Goal: Information Seeking & Learning: Learn about a topic

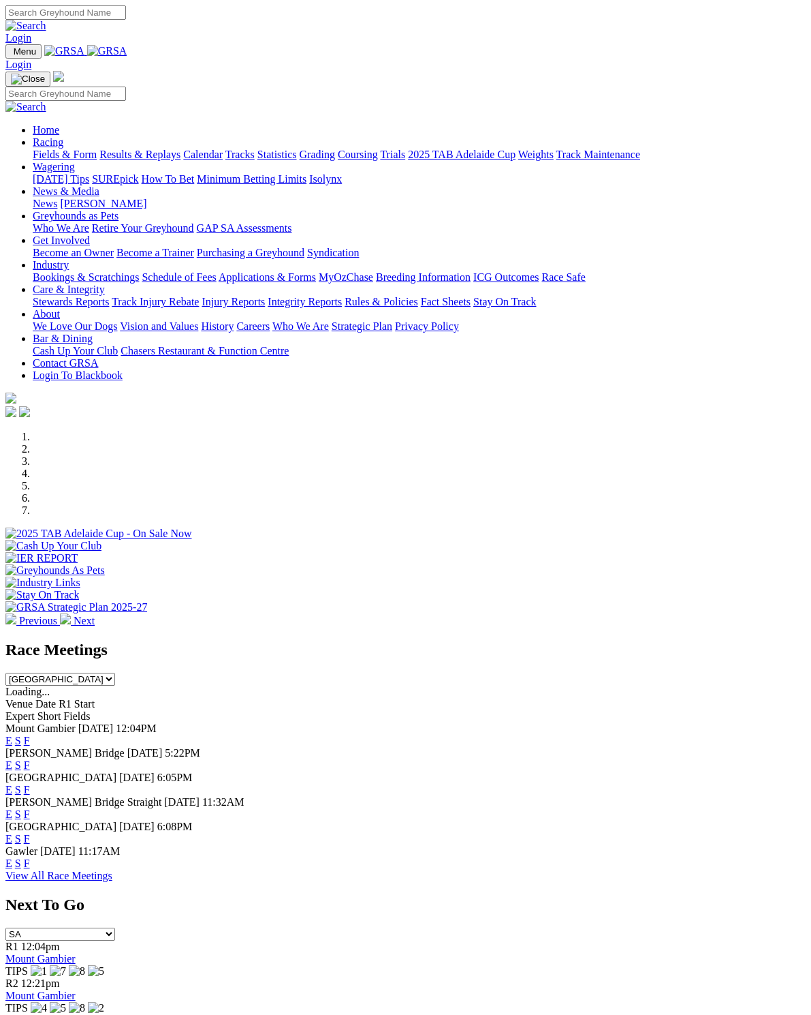
click at [63, 136] on link "Racing" at bounding box center [48, 142] width 31 height 12
click at [164, 149] on link "Results & Replays" at bounding box center [139, 155] width 81 height 12
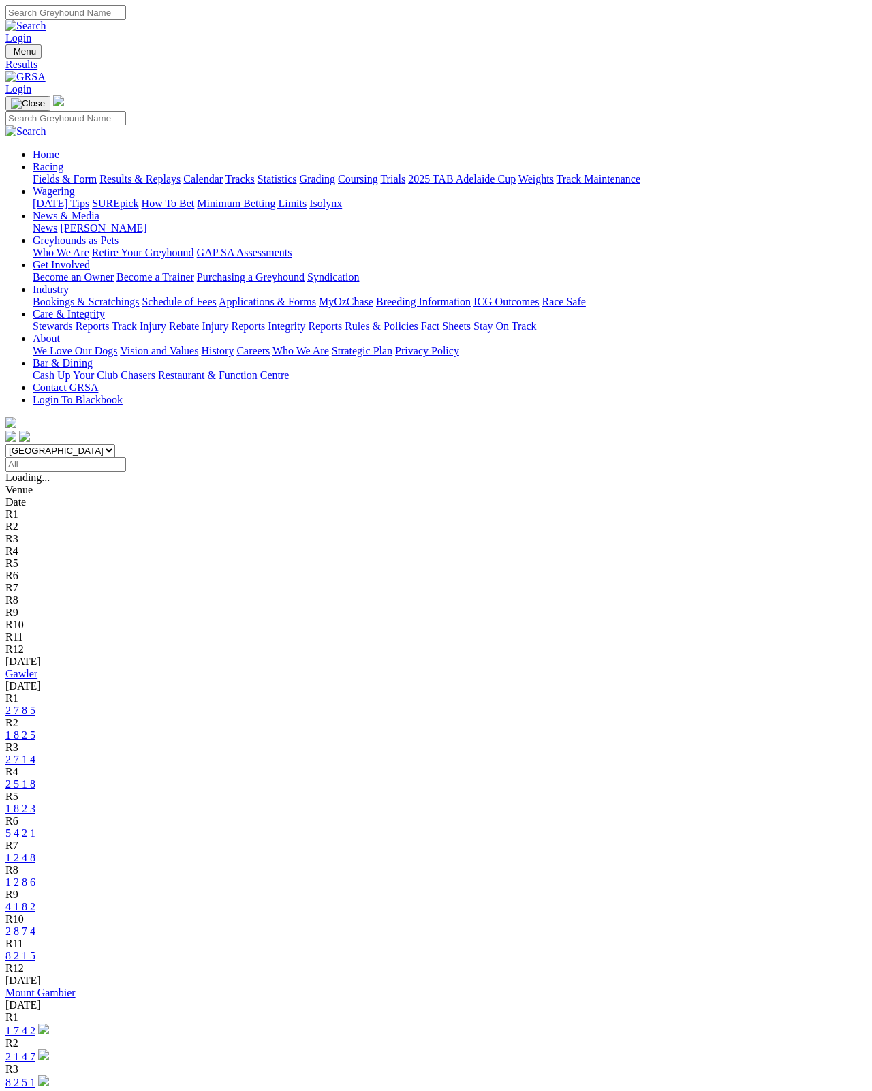
click at [37, 668] on link "Gawler" at bounding box center [21, 674] width 32 height 12
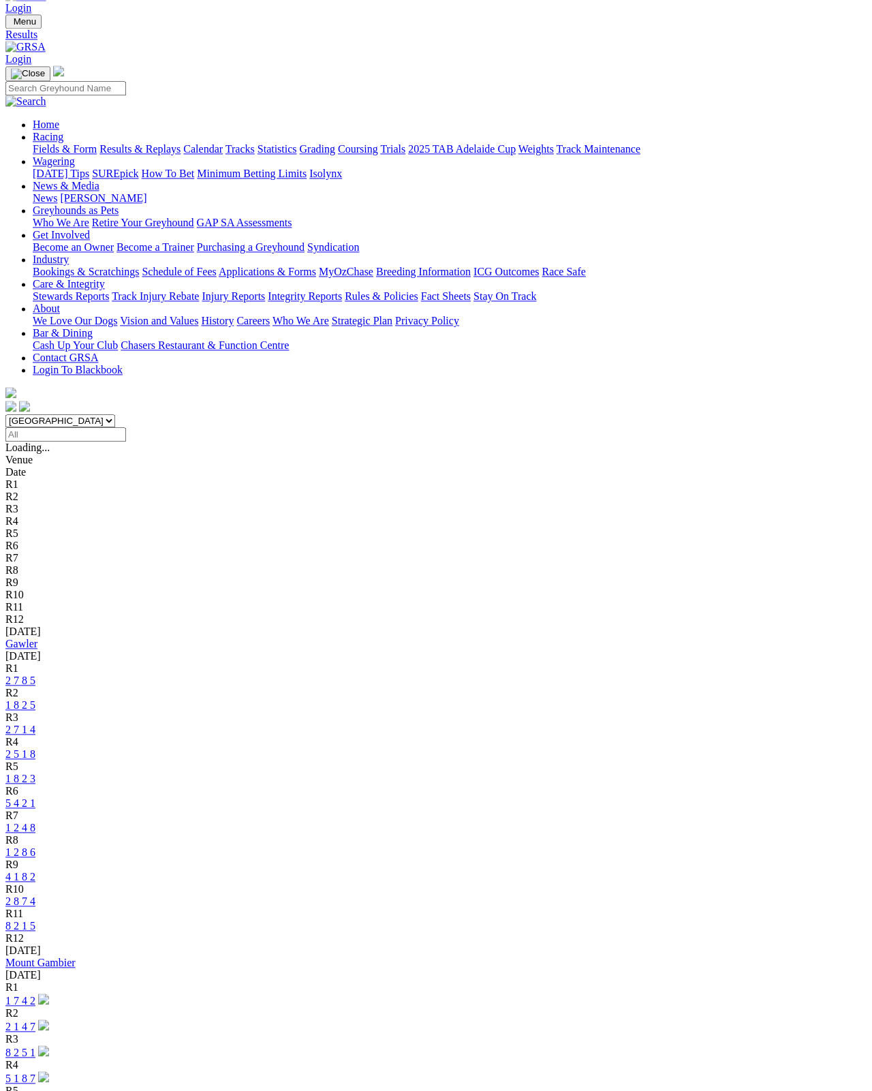
scroll to position [40, 0]
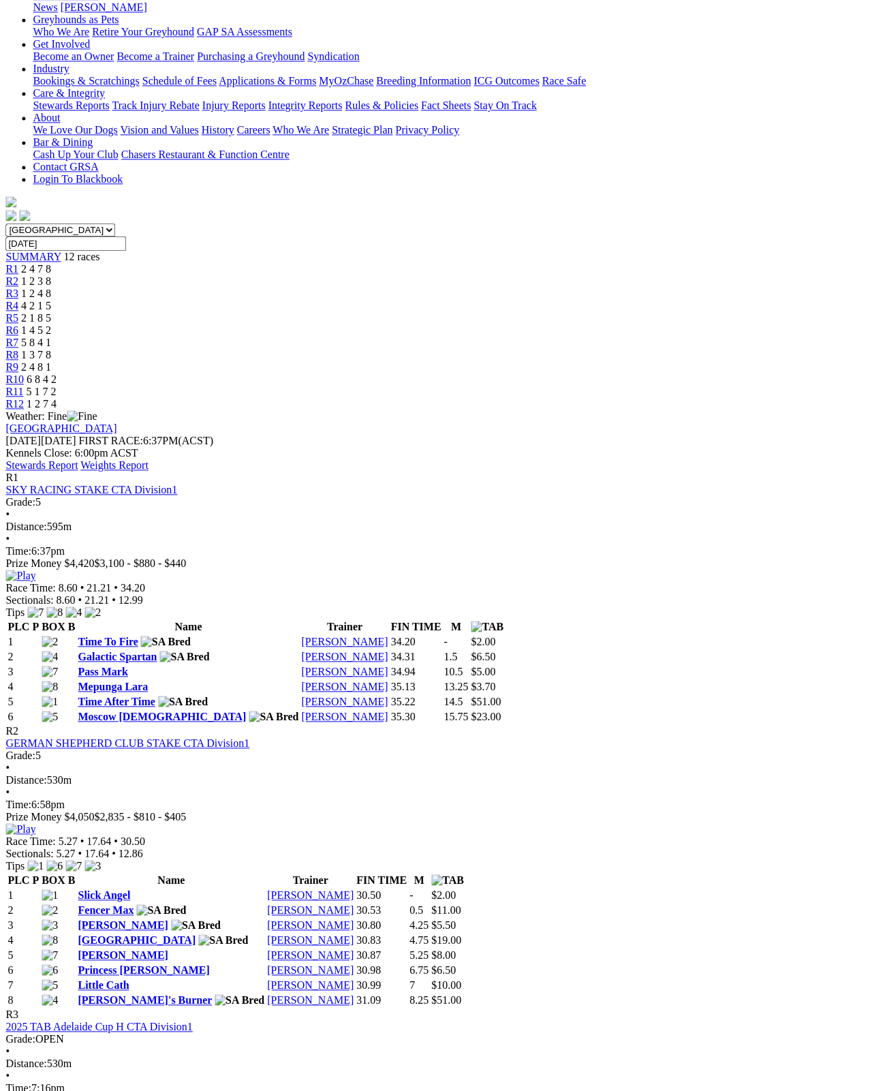
scroll to position [220, 20]
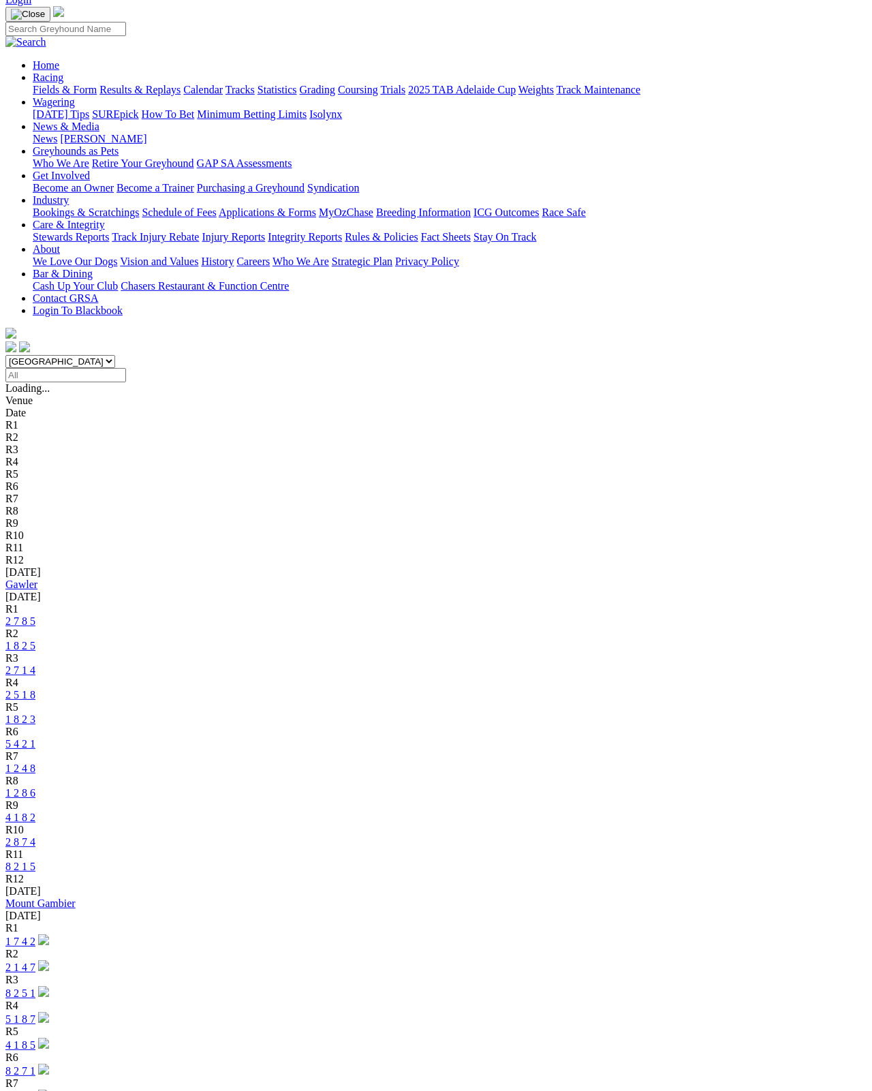
scroll to position [94, 0]
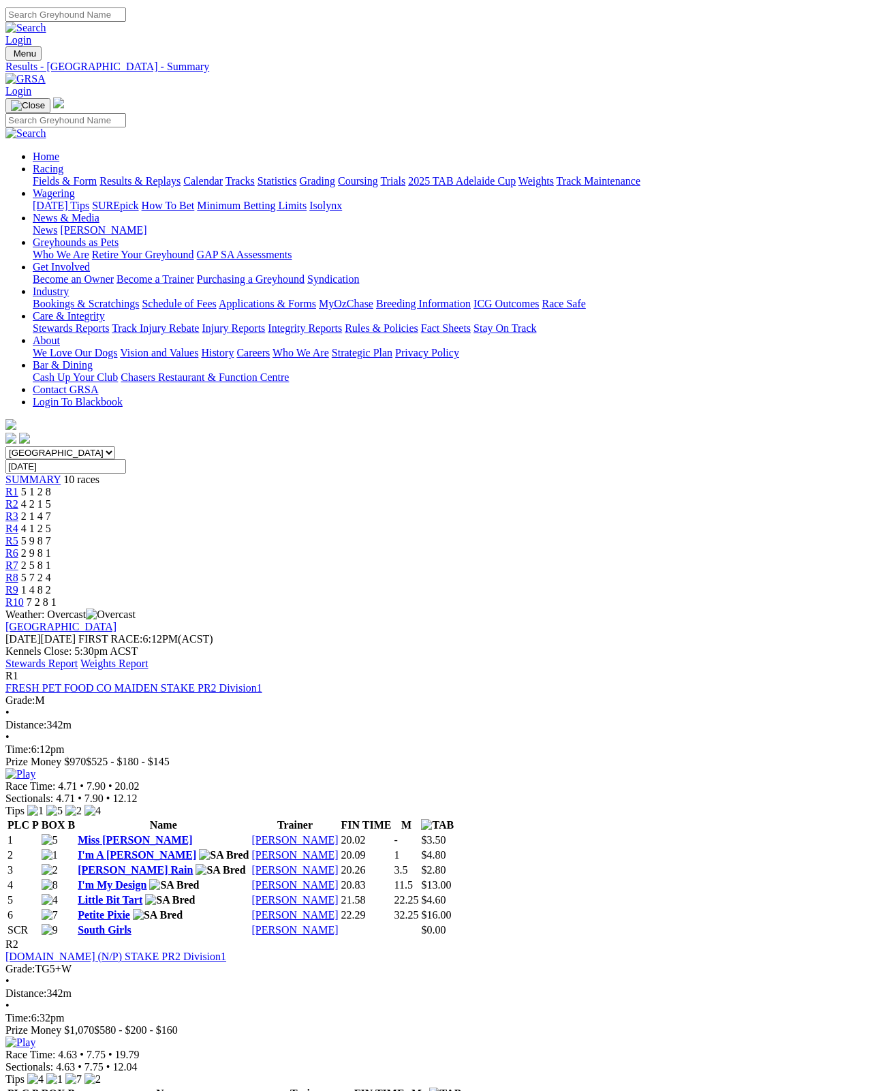
scroll to position [0, 44]
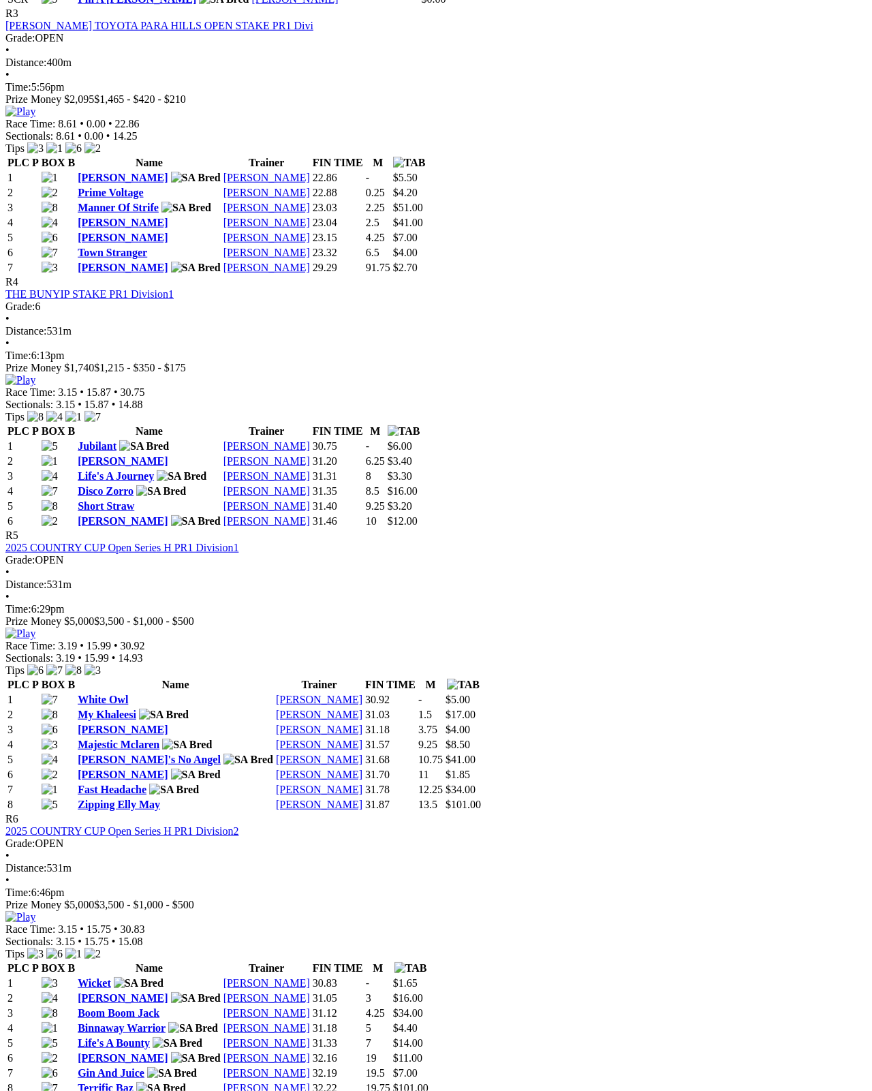
scroll to position [1195, 0]
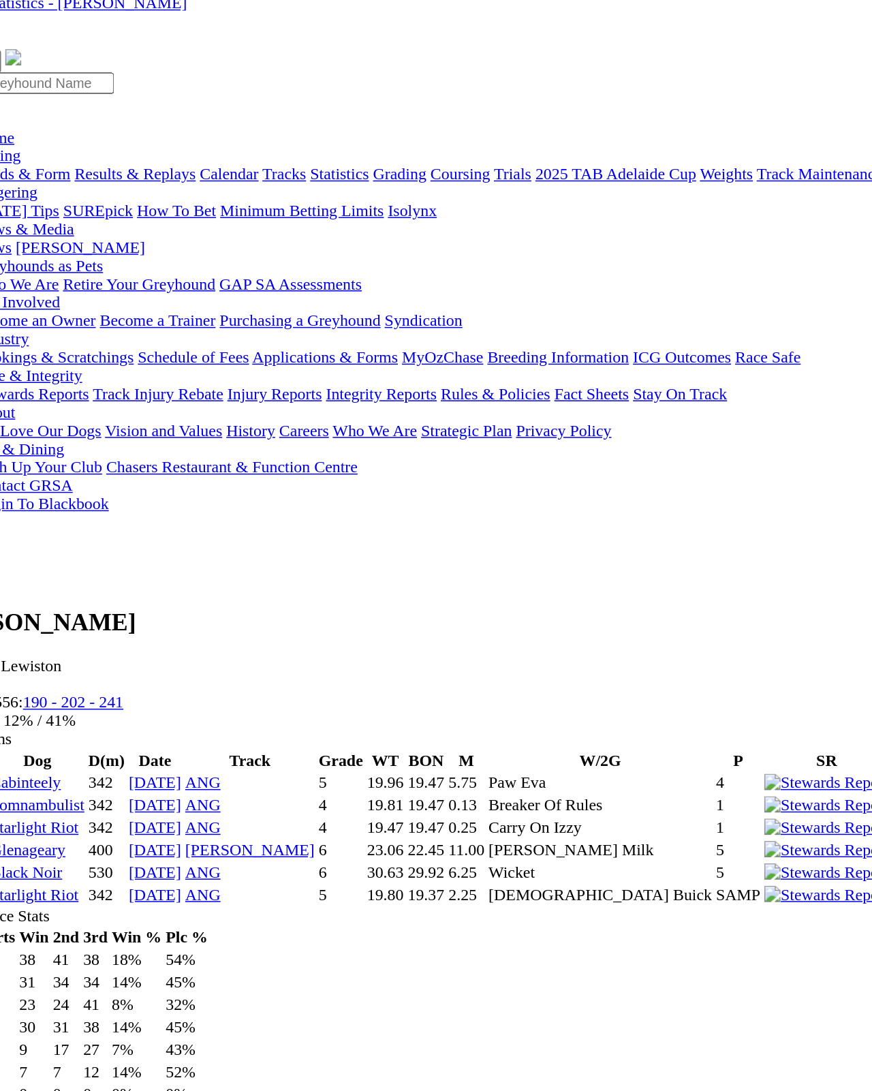
click at [680, 610] on img at bounding box center [709, 616] width 59 height 12
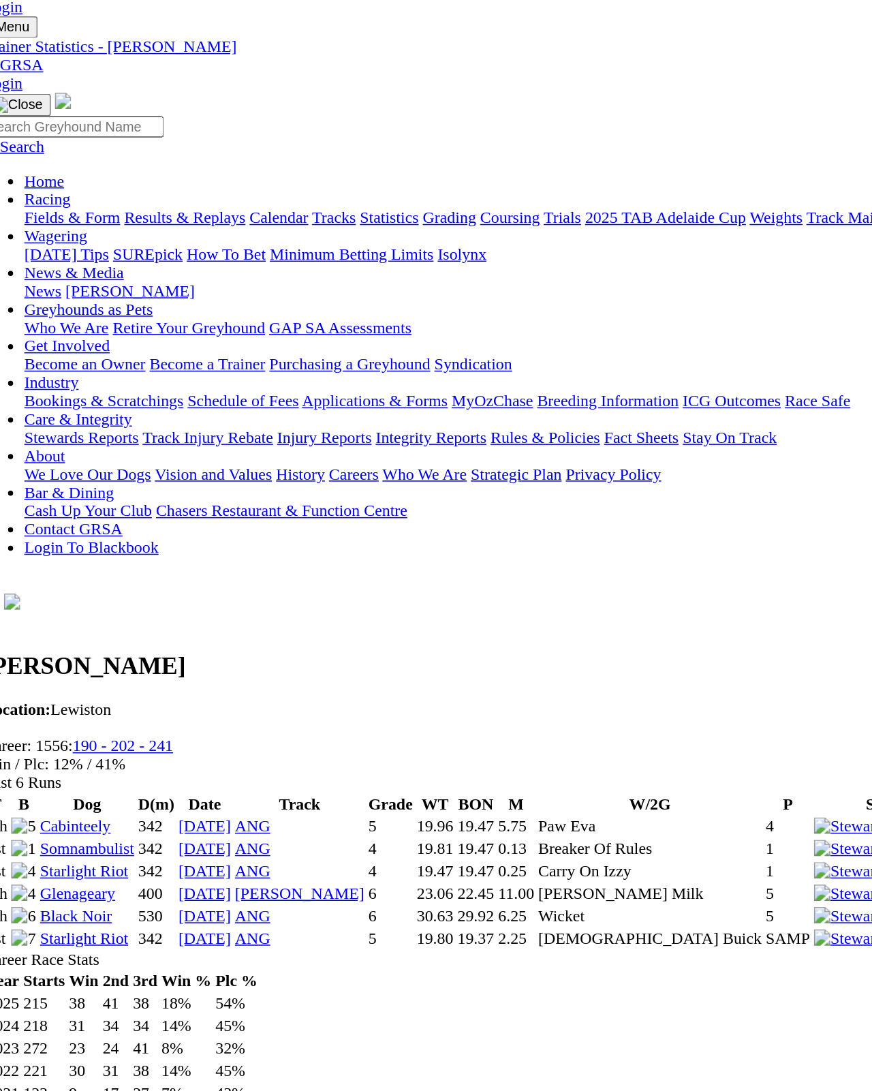
click at [89, 610] on link "Starlight Riot" at bounding box center [72, 616] width 59 height 12
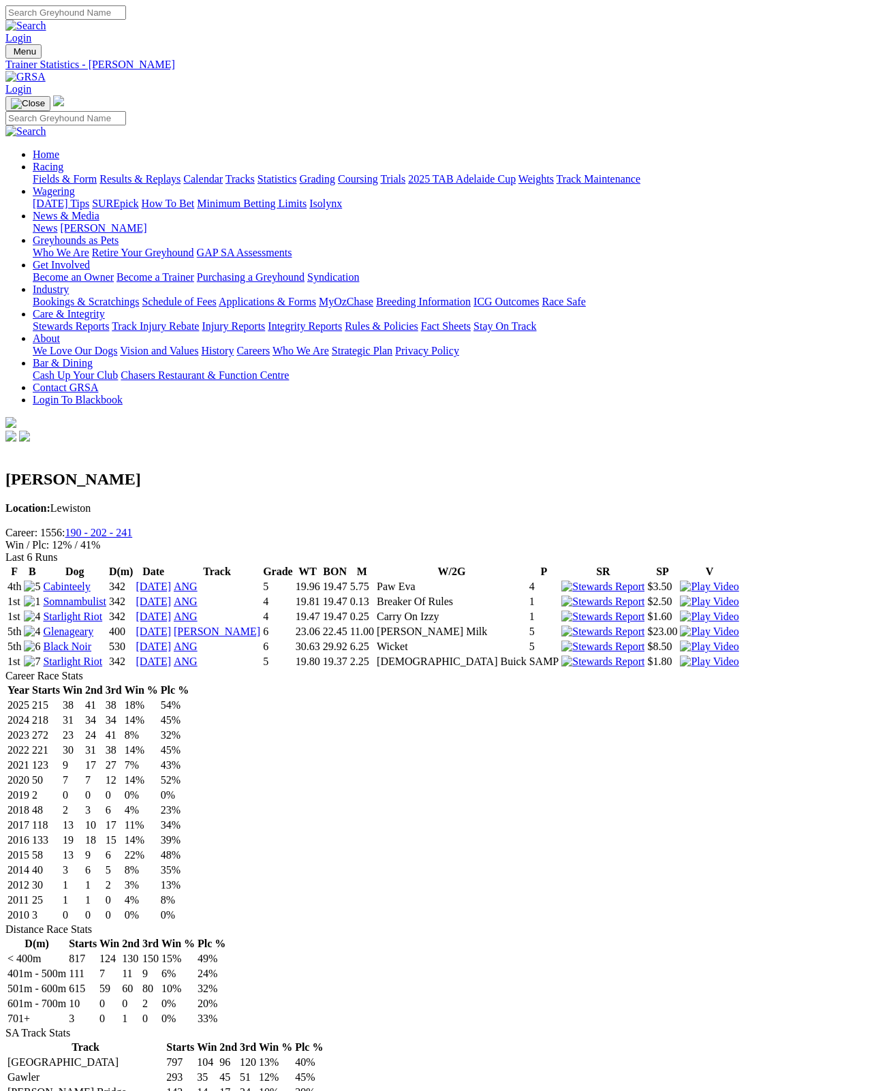
click at [680, 595] on img at bounding box center [709, 601] width 59 height 12
click at [53, 173] on link "Fields & Form" at bounding box center [65, 179] width 64 height 12
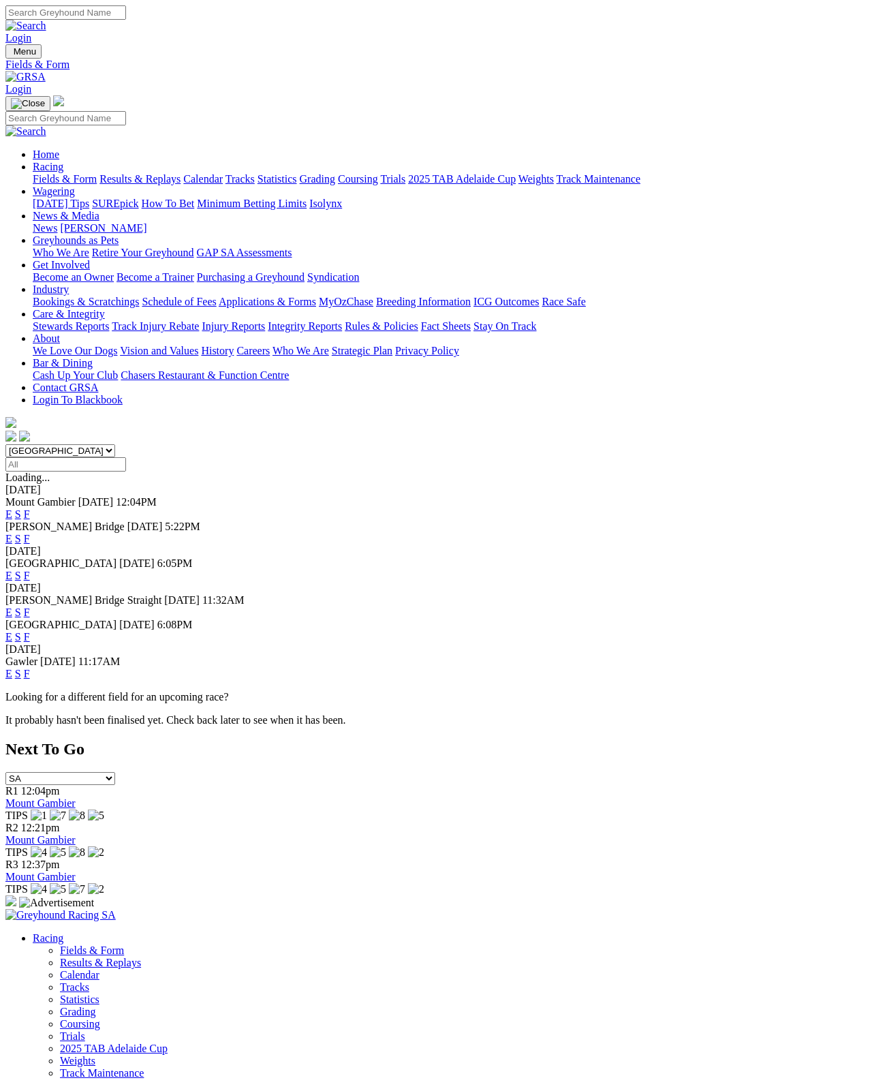
click at [30, 570] on link "F" at bounding box center [27, 576] width 6 height 12
click at [30, 631] on link "F" at bounding box center [27, 637] width 6 height 12
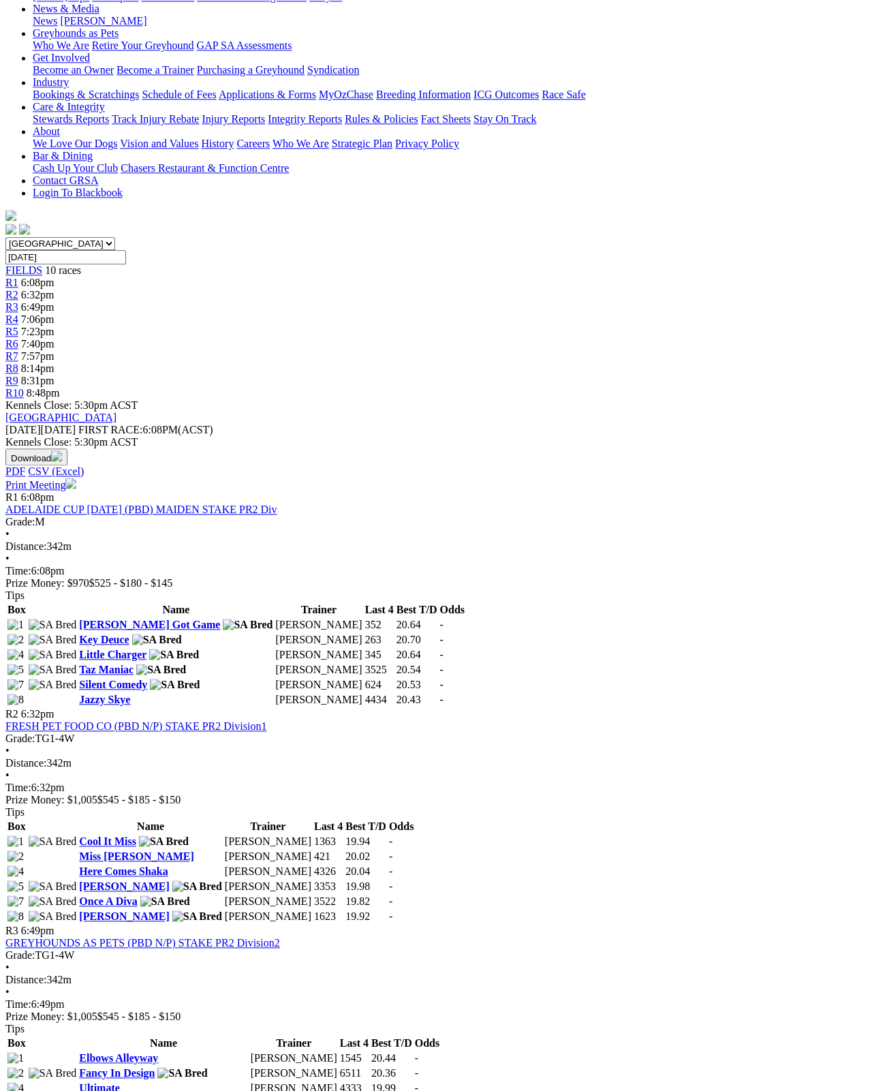
click at [24, 664] on img at bounding box center [15, 670] width 16 height 12
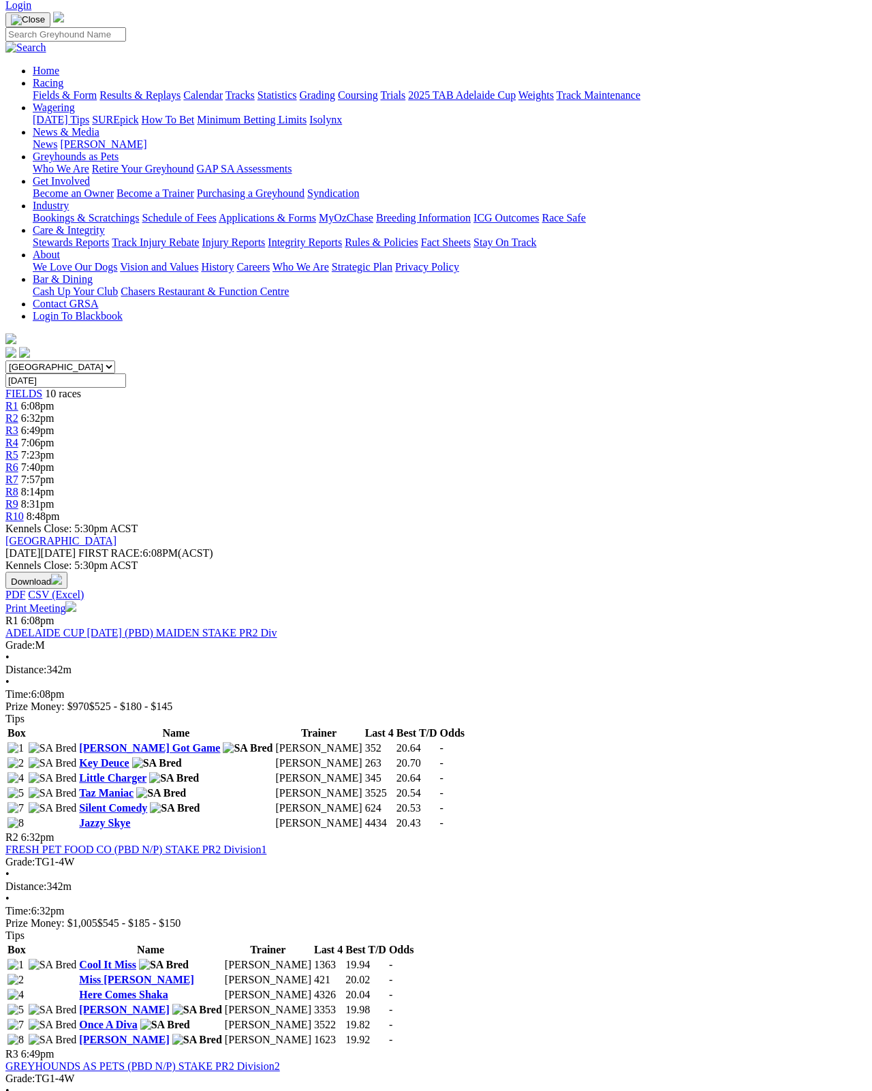
scroll to position [76, 0]
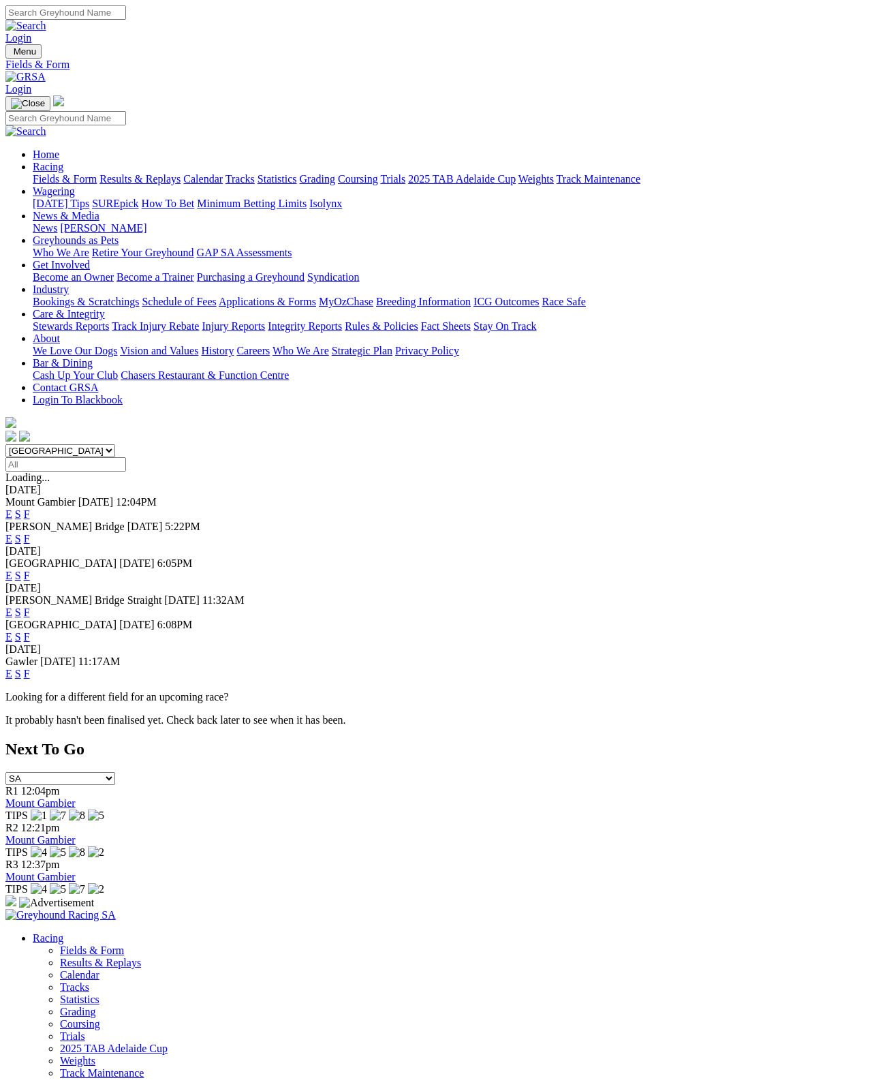
click at [30, 668] on link "F" at bounding box center [27, 674] width 6 height 12
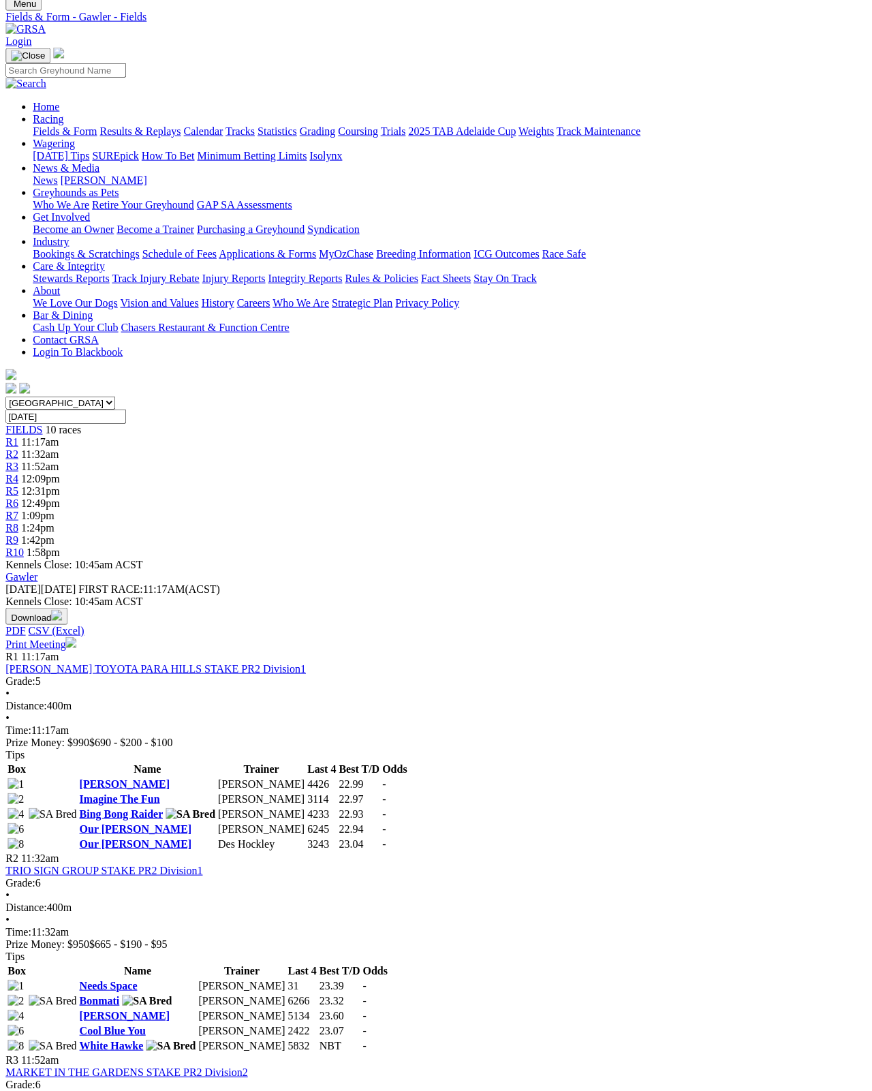
scroll to position [0, 11]
